Goal: Use online tool/utility: Utilize a website feature to perform a specific function

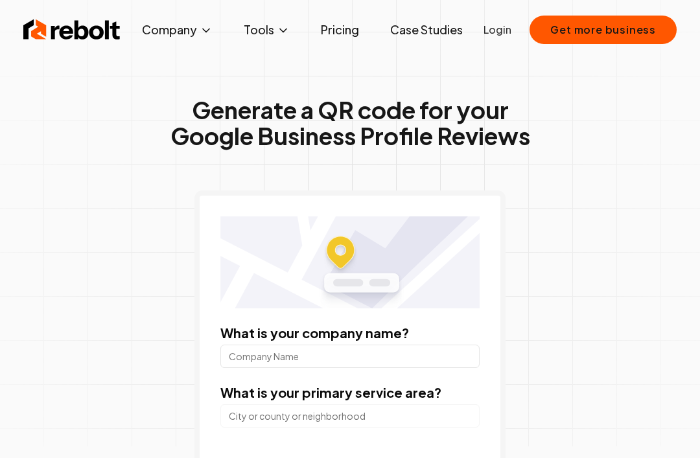
scroll to position [12, 0]
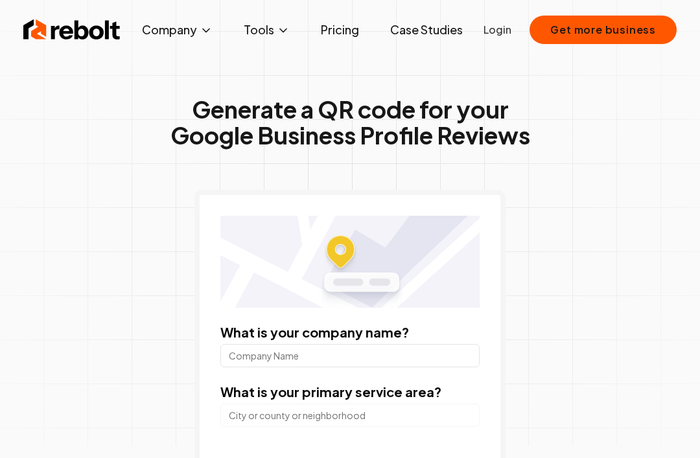
click at [413, 367] on input "What is your company name?" at bounding box center [349, 355] width 259 height 23
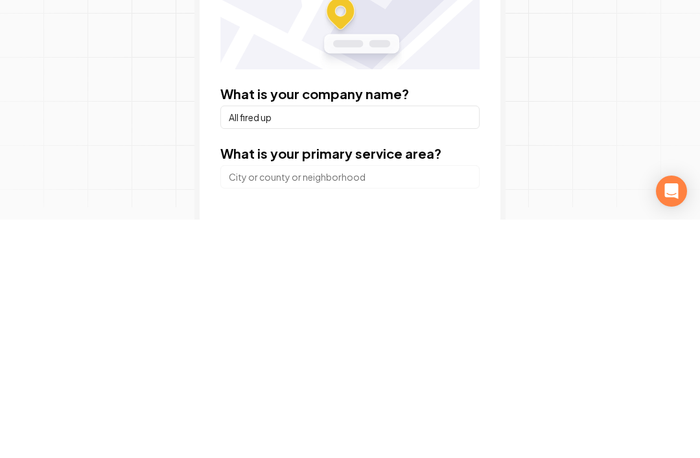
type input "All fired up"
click at [255, 404] on input "search" at bounding box center [349, 415] width 259 height 23
type input "[GEOGRAPHIC_DATA], [GEOGRAPHIC_DATA]"
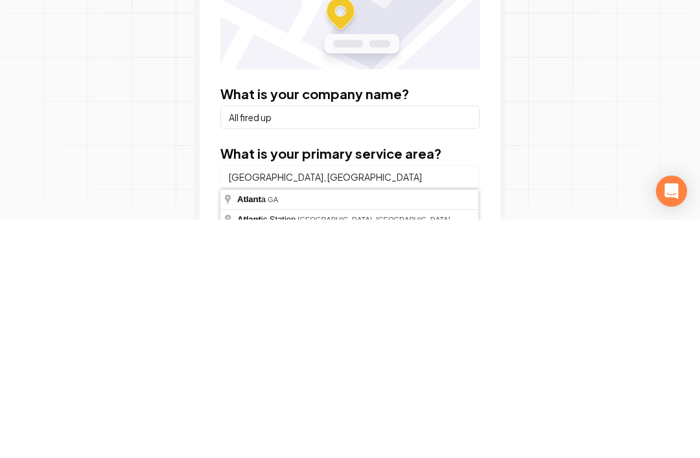
scroll to position [251, 0]
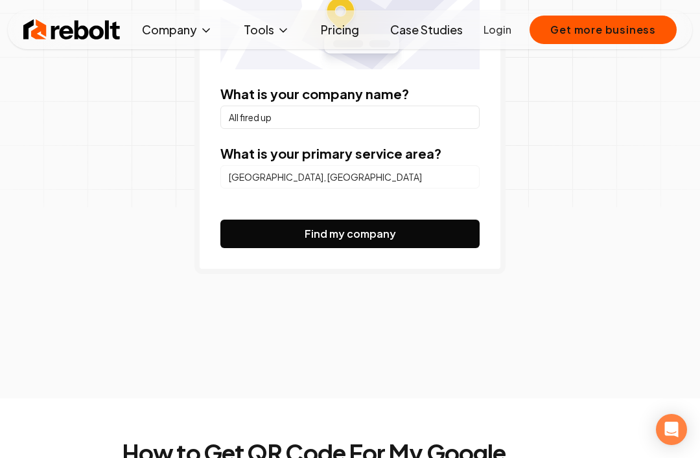
click at [426, 233] on button "Find my company" at bounding box center [349, 234] width 259 height 29
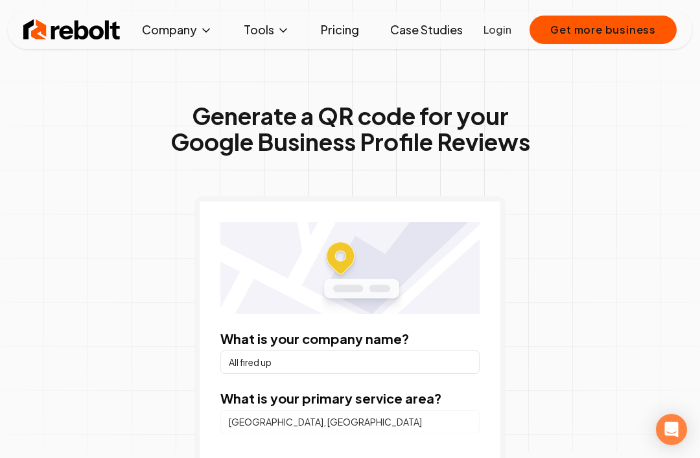
scroll to position [6, 0]
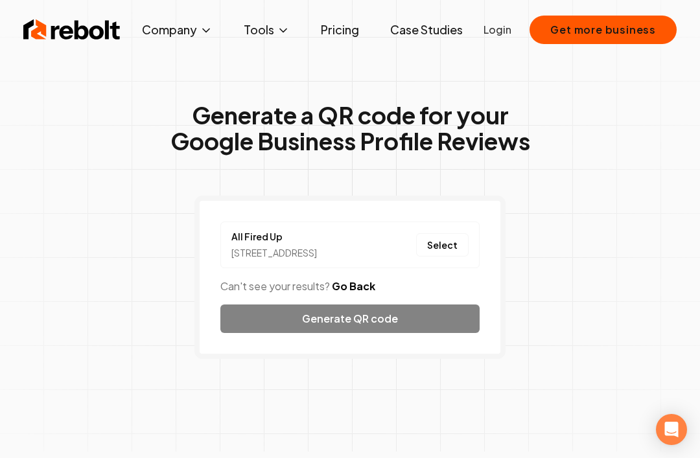
click at [451, 247] on button "Select" at bounding box center [442, 244] width 52 height 23
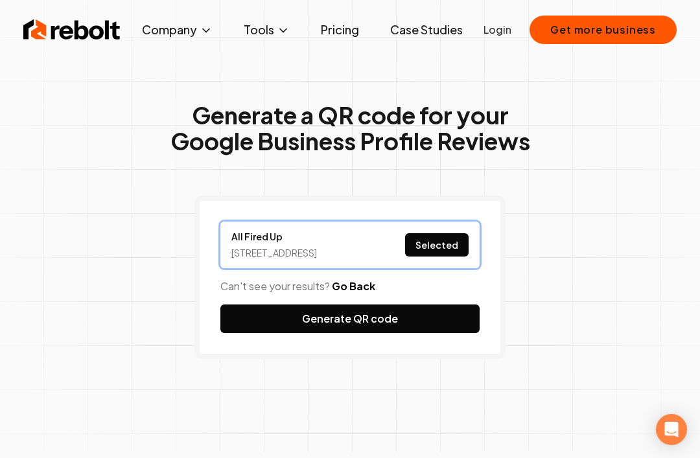
click at [437, 333] on button "Generate QR code" at bounding box center [349, 319] width 259 height 29
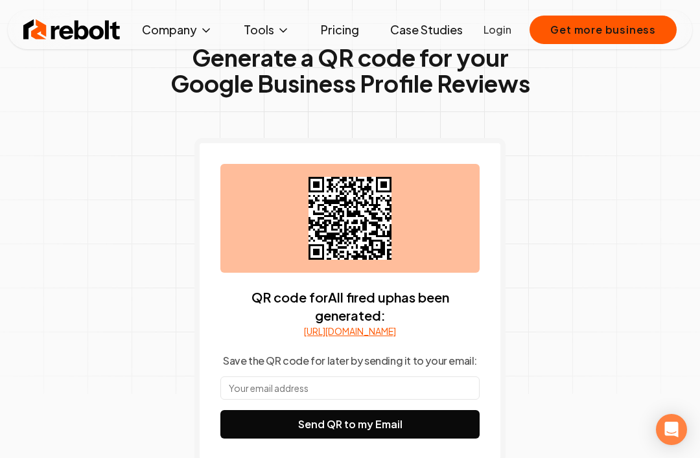
scroll to position [71, 0]
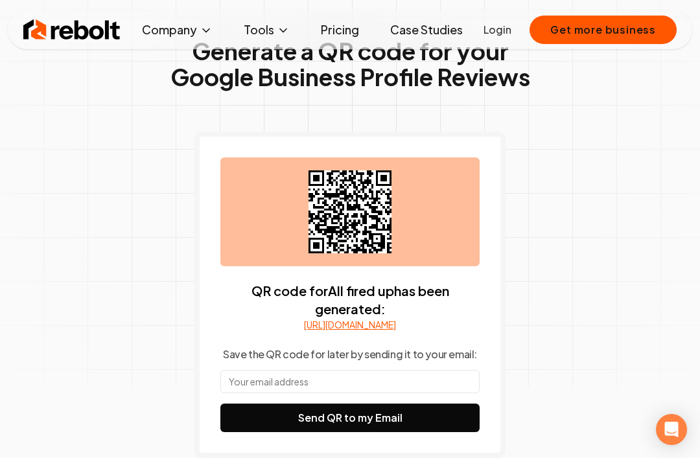
click at [437, 393] on input "text" at bounding box center [349, 381] width 259 height 23
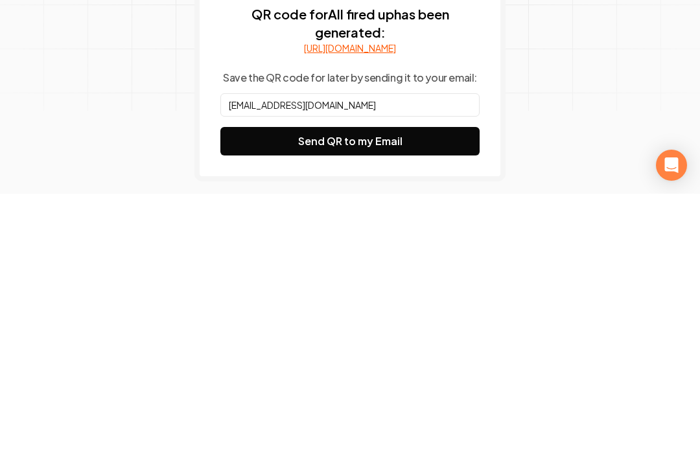
type input "bookermonks@gmail.com"
click at [264, 391] on button "Send QR to my Email" at bounding box center [349, 405] width 259 height 29
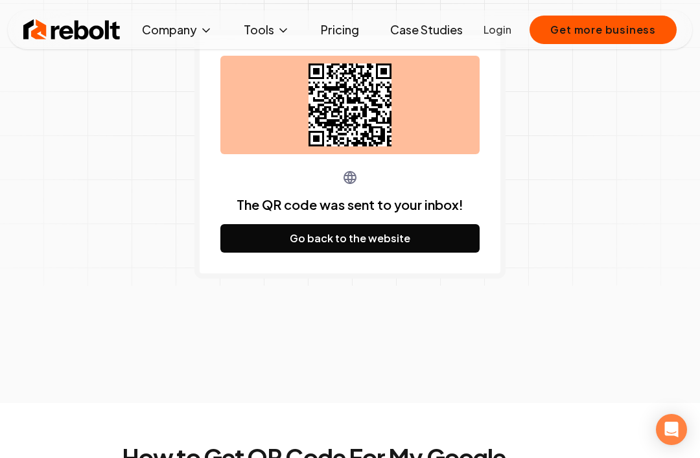
scroll to position [0, 0]
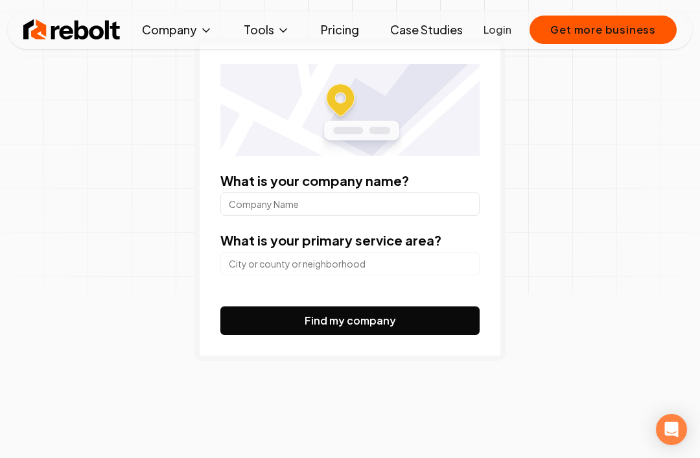
scroll to position [163, 0]
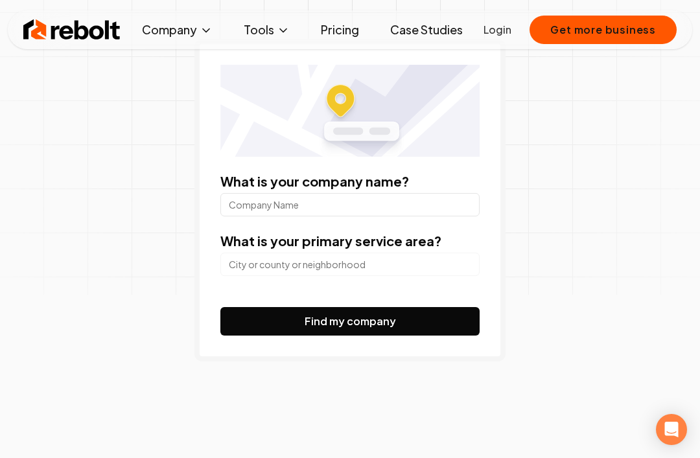
click at [409, 202] on input "What is your company name?" at bounding box center [349, 204] width 259 height 23
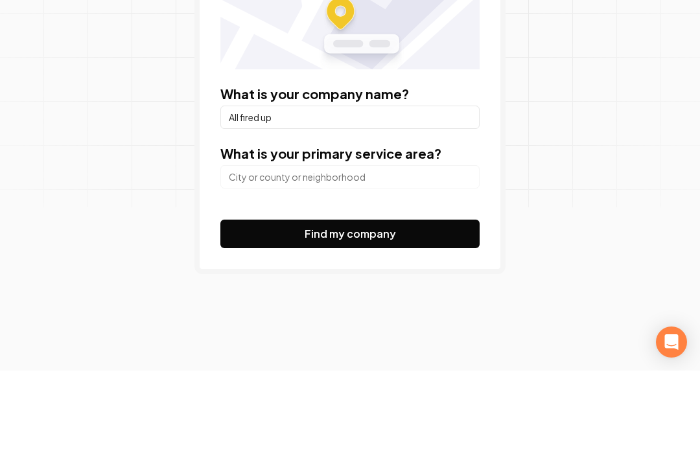
type input "All fired up"
click at [426, 253] on input "search" at bounding box center [349, 264] width 259 height 23
type input "[GEOGRAPHIC_DATA], [GEOGRAPHIC_DATA]"
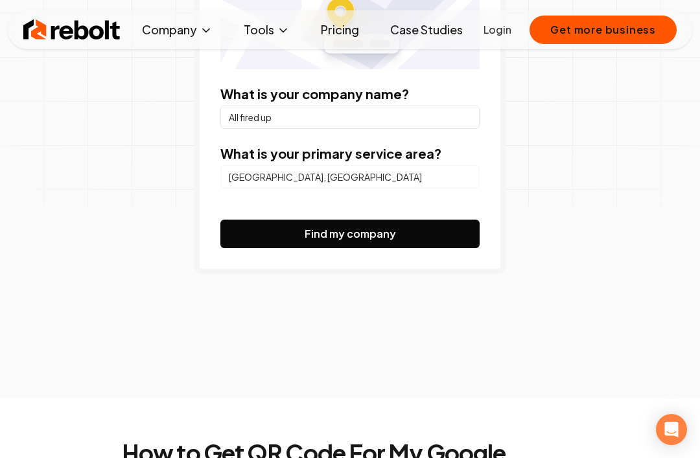
click at [417, 231] on button "Find my company" at bounding box center [349, 234] width 259 height 29
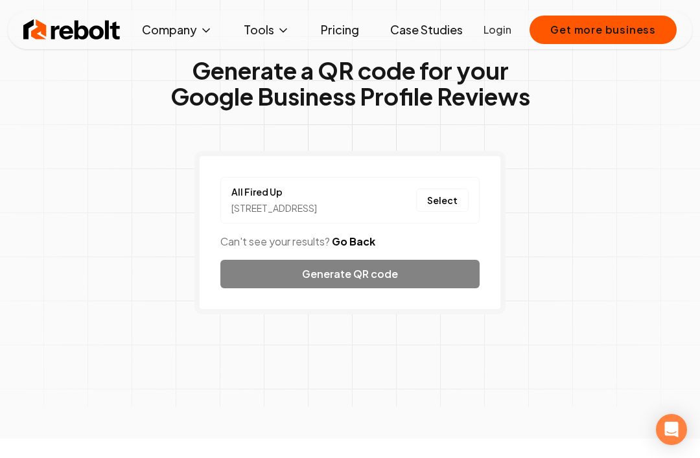
scroll to position [52, 0]
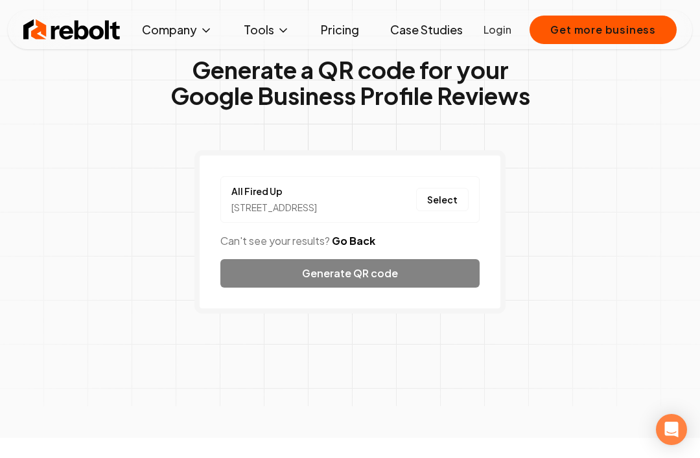
click at [461, 198] on button "Select" at bounding box center [442, 199] width 52 height 23
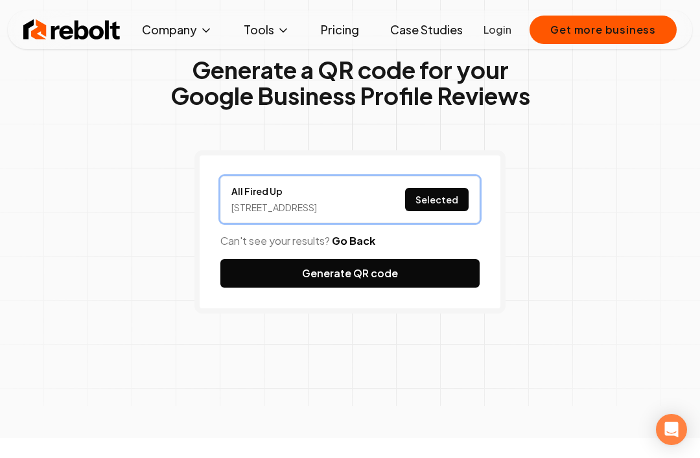
click at [423, 288] on button "Generate QR code" at bounding box center [349, 273] width 259 height 29
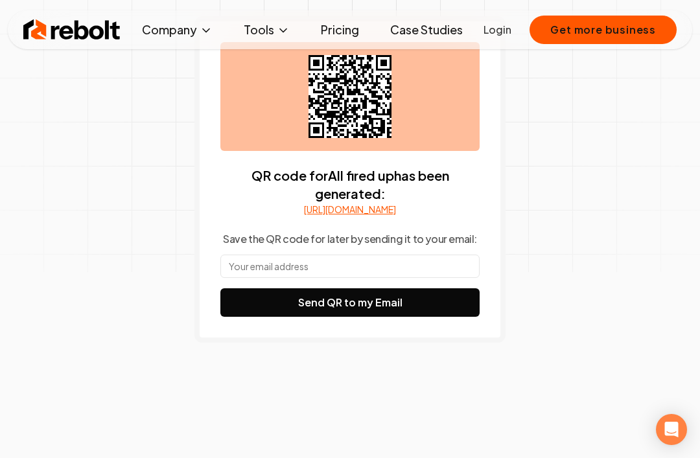
scroll to position [185, 0]
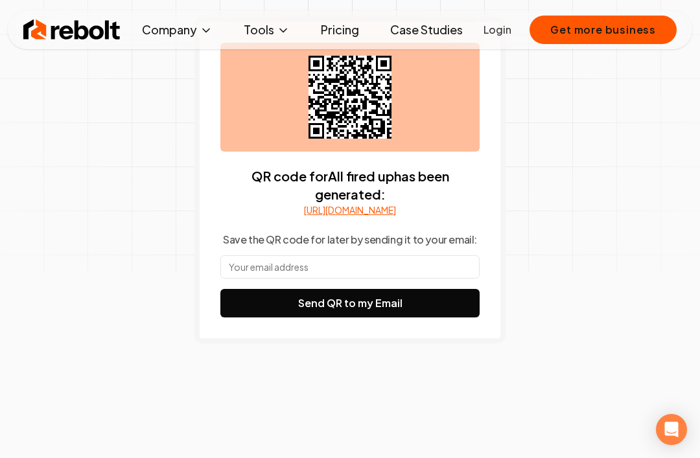
click at [436, 279] on input "text" at bounding box center [349, 266] width 259 height 23
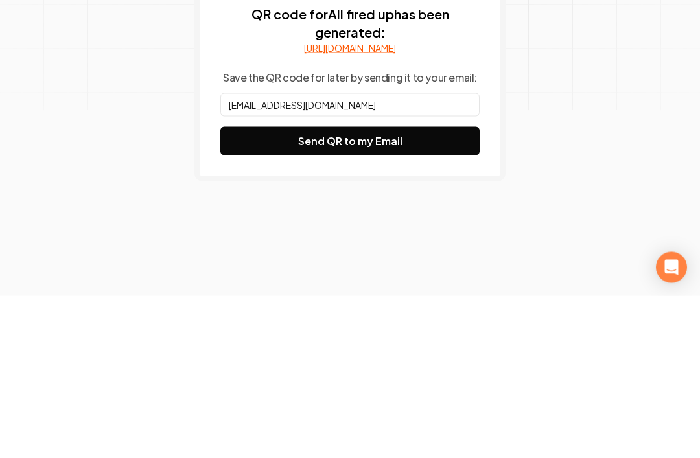
click at [234, 255] on input "[EMAIL_ADDRESS][DOMAIN_NAME]" at bounding box center [349, 266] width 259 height 23
click at [305, 255] on input "[EMAIL_ADDRESS][DOMAIN_NAME]" at bounding box center [349, 266] width 259 height 23
click at [430, 255] on input "[EMAIL_ADDRESS][DOMAIN_NAME]" at bounding box center [349, 266] width 259 height 23
type input "[EMAIL_ADDRESS][DOMAIN_NAME]"
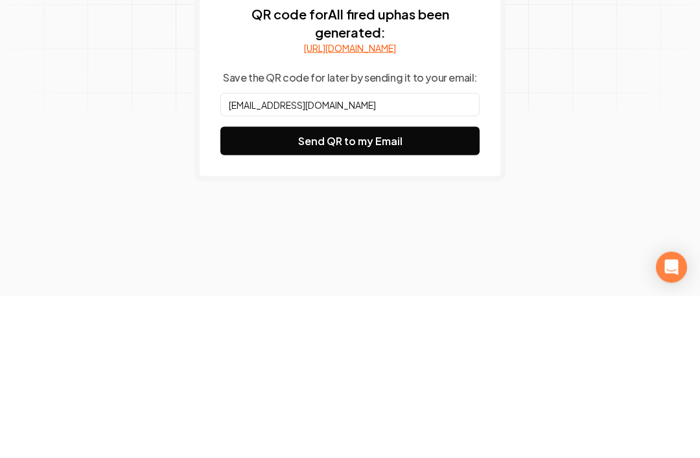
click at [451, 289] on button "Send QR to my Email" at bounding box center [349, 303] width 259 height 29
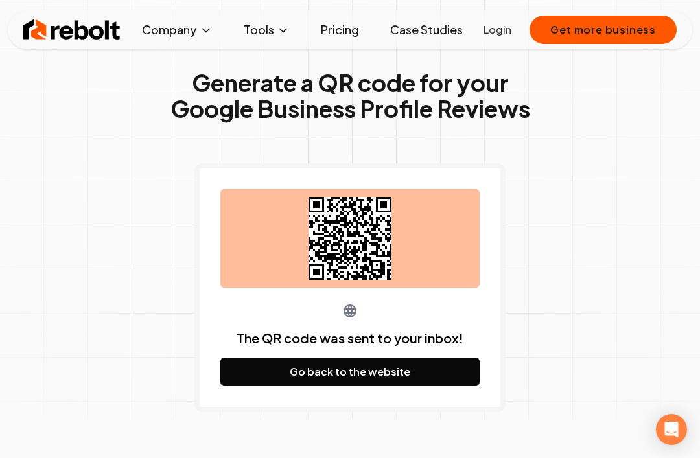
scroll to position [32, 0]
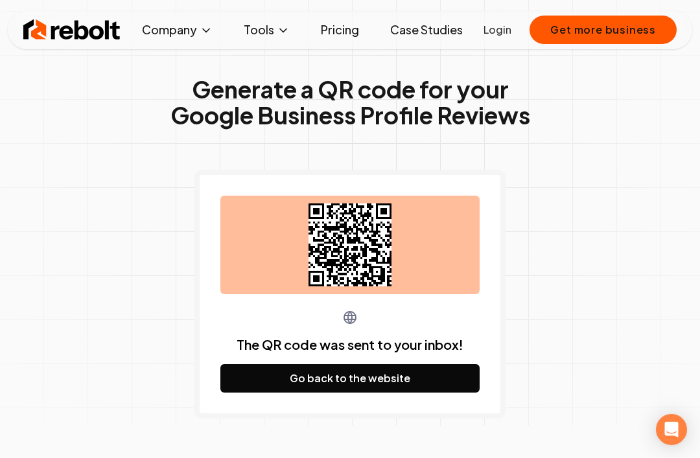
click at [424, 240] on div at bounding box center [349, 245] width 259 height 99
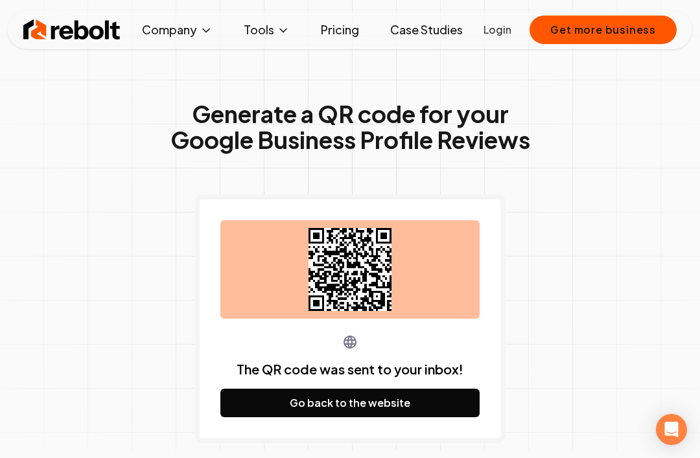
scroll to position [0, 0]
